Goal: Task Accomplishment & Management: Use online tool/utility

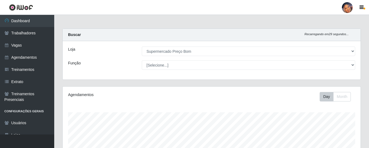
select select "169"
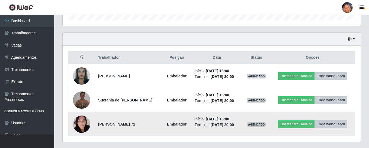
scroll to position [188, 0]
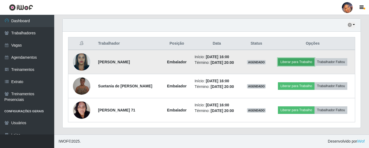
click at [296, 62] on button "Liberar para Trabalho" at bounding box center [296, 62] width 37 height 8
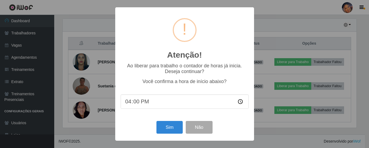
scroll to position [113, 295]
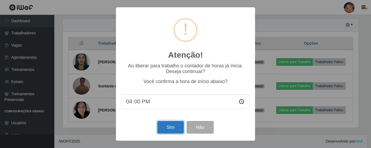
click at [170, 130] on button "Sim" at bounding box center [170, 127] width 26 height 13
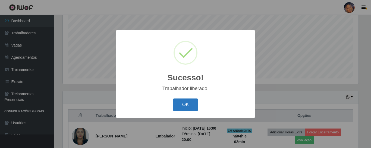
click at [183, 104] on button "OK" at bounding box center [185, 105] width 25 height 13
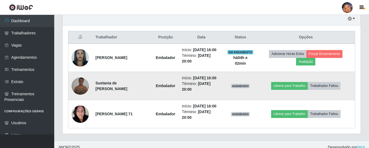
scroll to position [197, 0]
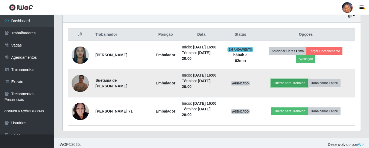
click at [288, 87] on button "Liberar para Trabalho" at bounding box center [289, 83] width 37 height 8
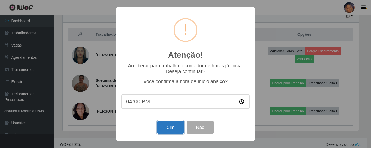
click at [173, 126] on button "Sim" at bounding box center [170, 127] width 26 height 13
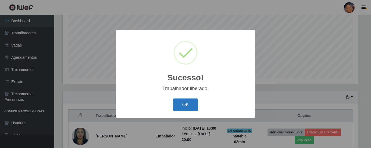
click at [189, 101] on button "OK" at bounding box center [185, 105] width 25 height 13
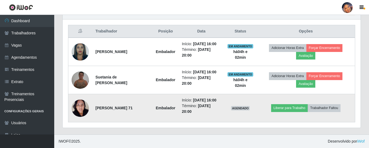
scroll to position [217, 0]
click at [298, 104] on button "Liberar para Trabalho" at bounding box center [289, 108] width 37 height 8
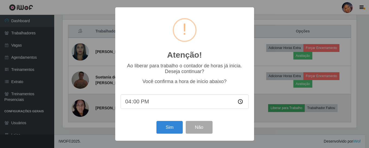
scroll to position [113, 295]
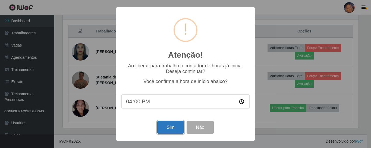
click at [171, 122] on button "Sim" at bounding box center [170, 127] width 26 height 13
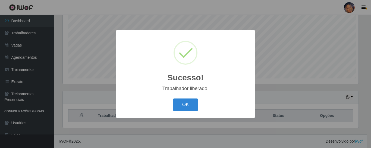
scroll to position [0, 0]
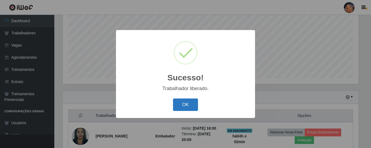
click at [185, 105] on button "OK" at bounding box center [185, 105] width 25 height 13
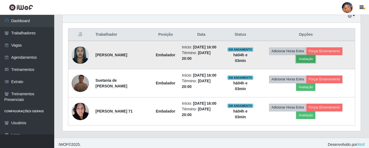
click at [309, 61] on button "Avaliação" at bounding box center [305, 59] width 19 height 8
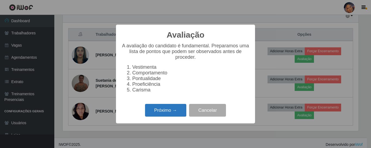
click at [167, 111] on button "Próximo →" at bounding box center [165, 110] width 41 height 13
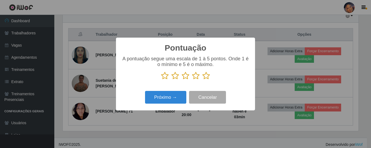
drag, startPoint x: 207, startPoint y: 75, endPoint x: 184, endPoint y: 89, distance: 26.8
click at [206, 77] on icon at bounding box center [206, 76] width 8 height 8
click at [202, 80] on input "radio" at bounding box center [202, 80] width 0 height 0
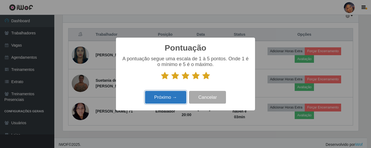
click at [165, 97] on button "Próximo →" at bounding box center [165, 97] width 41 height 13
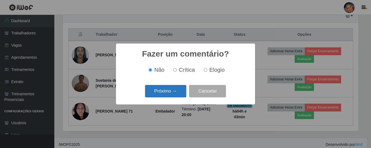
click at [166, 96] on button "Próximo →" at bounding box center [165, 91] width 41 height 13
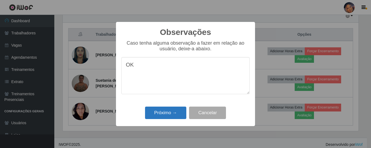
type textarea "OK"
click at [169, 113] on button "Próximo →" at bounding box center [165, 113] width 41 height 13
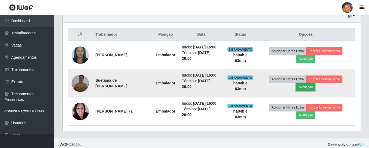
click at [310, 91] on button "Avaliação" at bounding box center [305, 88] width 19 height 8
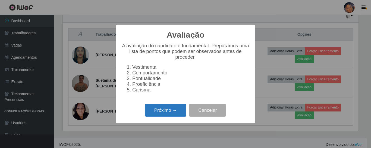
click at [168, 113] on button "Próximo →" at bounding box center [165, 110] width 41 height 13
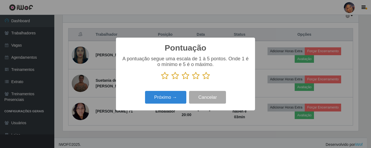
click at [206, 78] on icon at bounding box center [206, 76] width 8 height 8
click at [202, 80] on input "radio" at bounding box center [202, 80] width 0 height 0
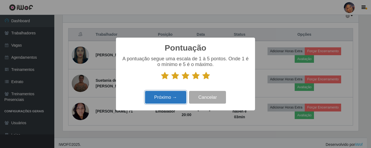
click at [165, 100] on button "Próximo →" at bounding box center [165, 97] width 41 height 13
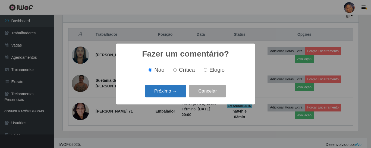
click at [169, 94] on button "Próximo →" at bounding box center [165, 91] width 41 height 13
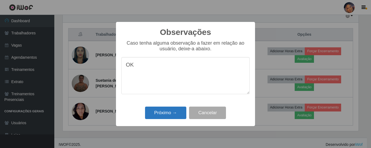
type textarea "OK"
click at [170, 113] on button "Próximo →" at bounding box center [165, 113] width 41 height 13
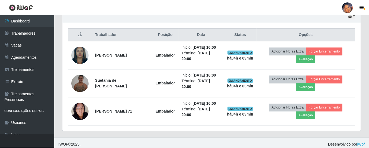
scroll to position [113, 298]
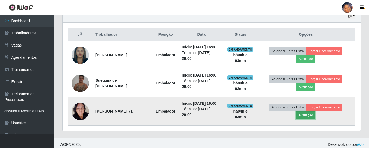
click at [311, 119] on button "Avaliação" at bounding box center [305, 116] width 19 height 8
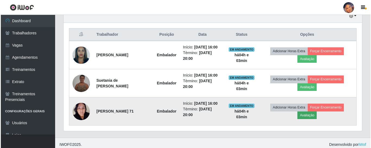
scroll to position [113, 295]
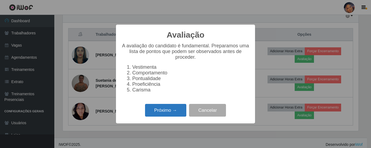
click at [170, 112] on button "Próximo →" at bounding box center [165, 110] width 41 height 13
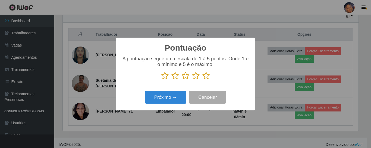
click at [205, 76] on icon at bounding box center [206, 76] width 8 height 8
click at [202, 80] on input "radio" at bounding box center [202, 80] width 0 height 0
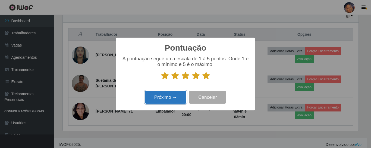
click at [163, 94] on button "Próximo →" at bounding box center [165, 97] width 41 height 13
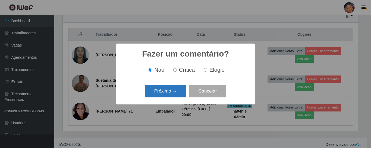
click at [165, 93] on button "Próximo →" at bounding box center [165, 91] width 41 height 13
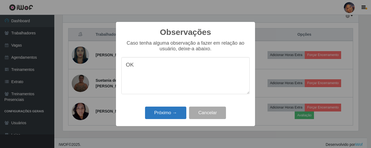
type textarea "OK"
click at [167, 112] on button "Próximo →" at bounding box center [165, 113] width 41 height 13
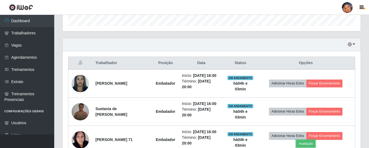
scroll to position [217, 0]
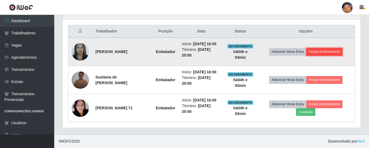
click at [327, 48] on button "Forçar Encerramento" at bounding box center [325, 52] width 36 height 8
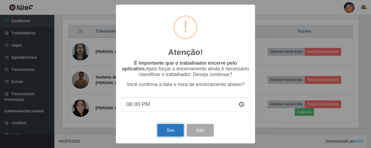
click at [171, 130] on button "Sim" at bounding box center [170, 130] width 26 height 13
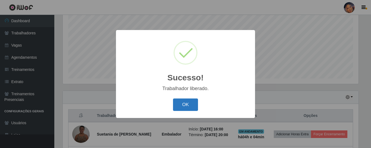
click at [187, 104] on button "OK" at bounding box center [185, 105] width 25 height 13
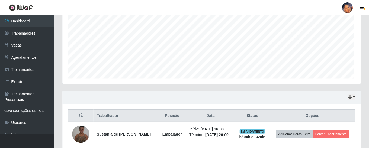
scroll to position [113, 298]
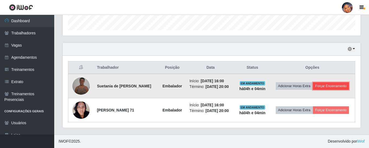
click at [313, 83] on button "Forçar Encerramento" at bounding box center [331, 86] width 36 height 8
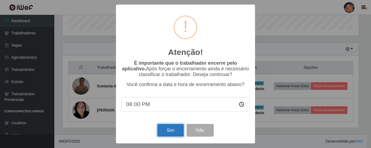
click at [169, 132] on button "Sim" at bounding box center [170, 130] width 26 height 13
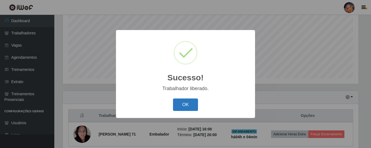
click at [185, 103] on button "OK" at bounding box center [185, 105] width 25 height 13
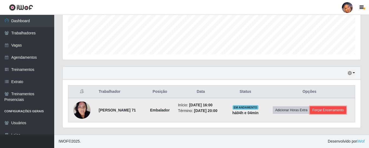
click at [315, 111] on button "Forçar Encerramento" at bounding box center [328, 111] width 36 height 8
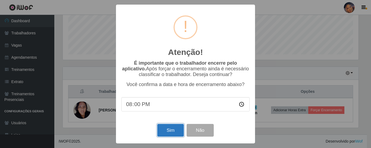
click at [162, 134] on button "Sim" at bounding box center [170, 130] width 26 height 13
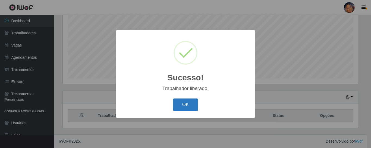
click at [182, 106] on button "OK" at bounding box center [185, 105] width 25 height 13
